Goal: Transaction & Acquisition: Download file/media

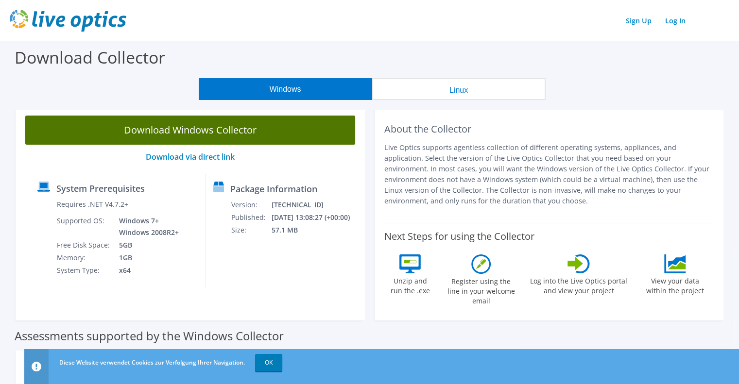
click at [203, 130] on link "Download Windows Collector" at bounding box center [190, 130] width 330 height 29
